Goal: Transaction & Acquisition: Purchase product/service

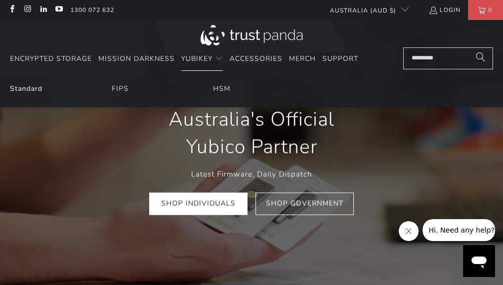
click at [34, 89] on link "Standard" at bounding box center [26, 88] width 32 height 9
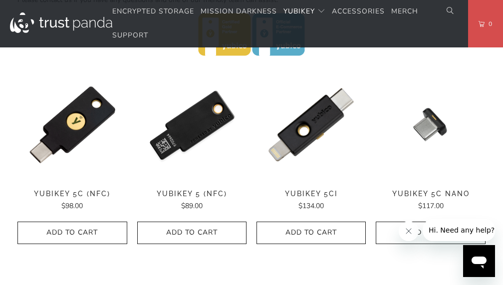
scroll to position [493, 0]
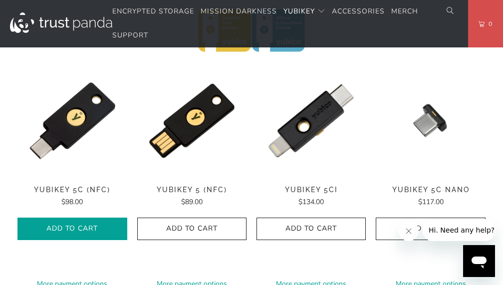
click at [95, 225] on span "Add to Cart" at bounding box center [72, 229] width 88 height 8
